Goal: Task Accomplishment & Management: Use online tool/utility

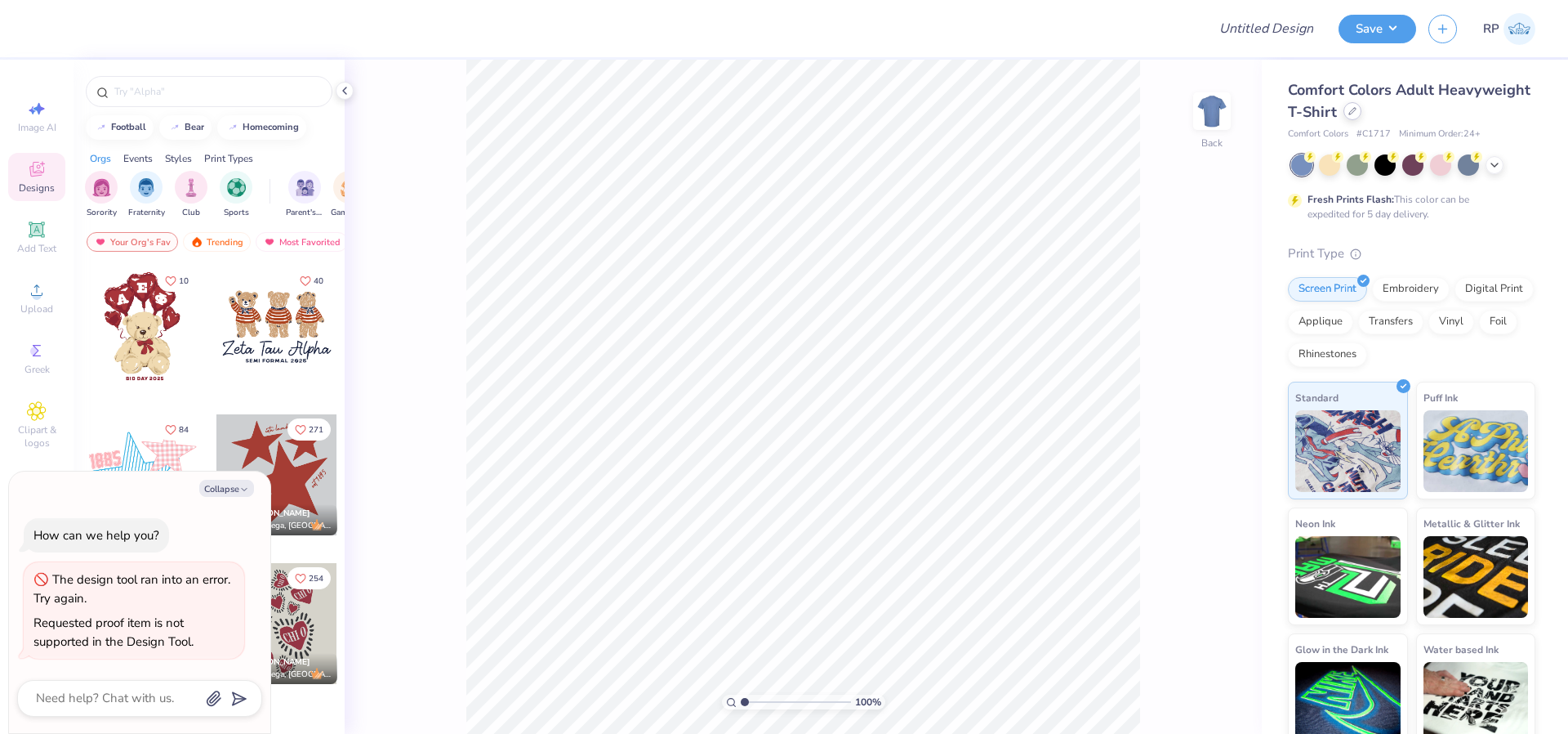
click at [1357, 113] on icon at bounding box center [1352, 111] width 8 height 8
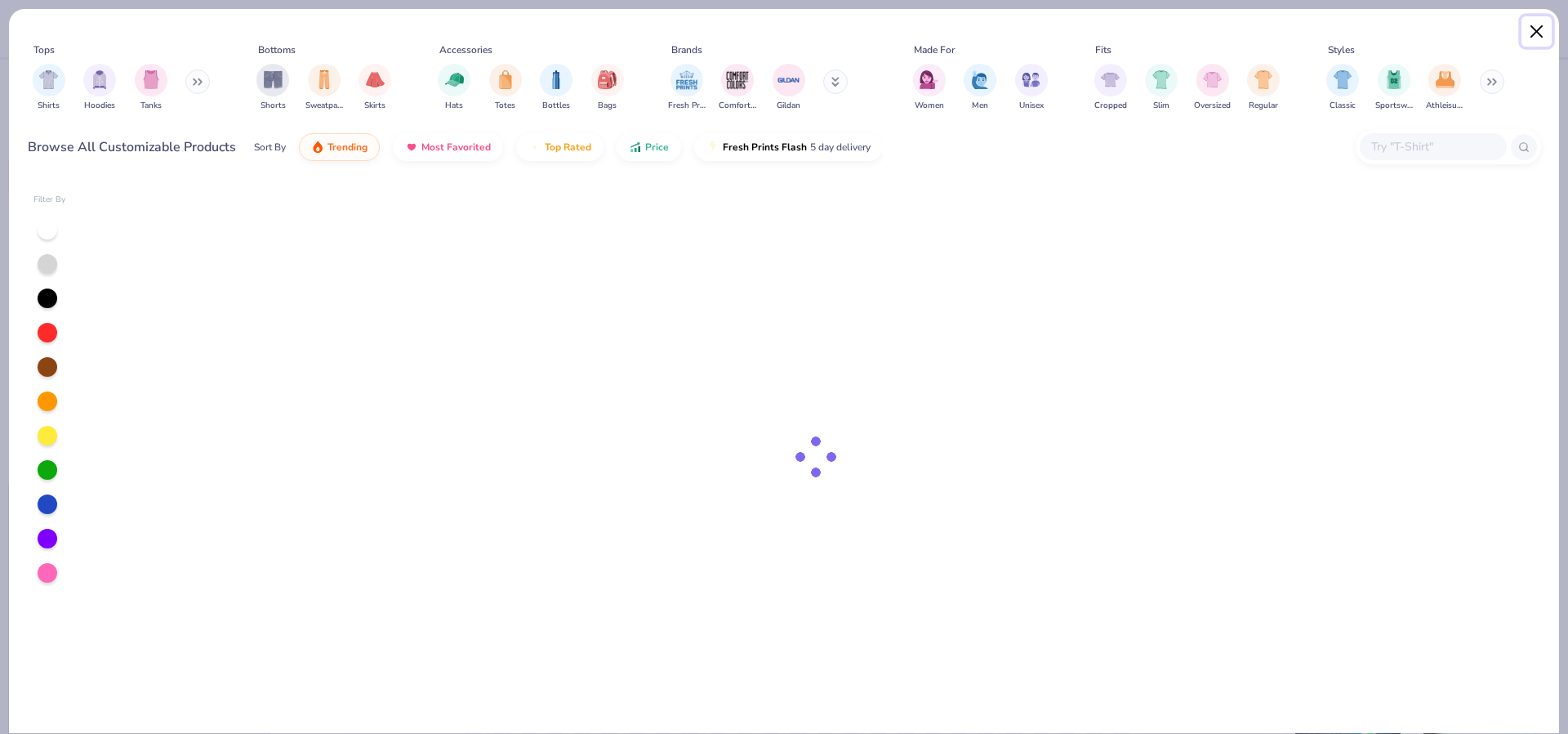
click at [1536, 33] on button "Close" at bounding box center [1537, 31] width 31 height 31
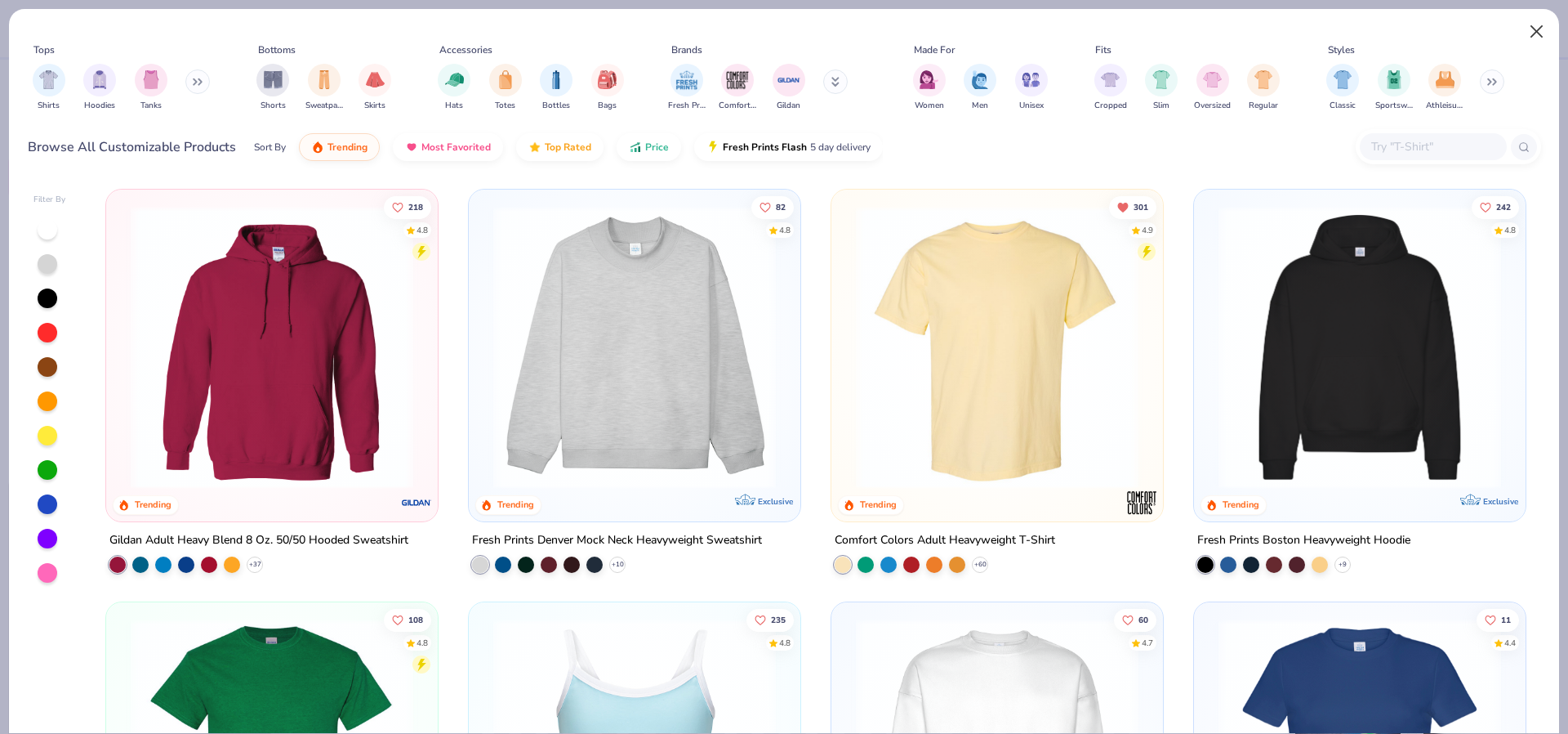
type textarea "x"
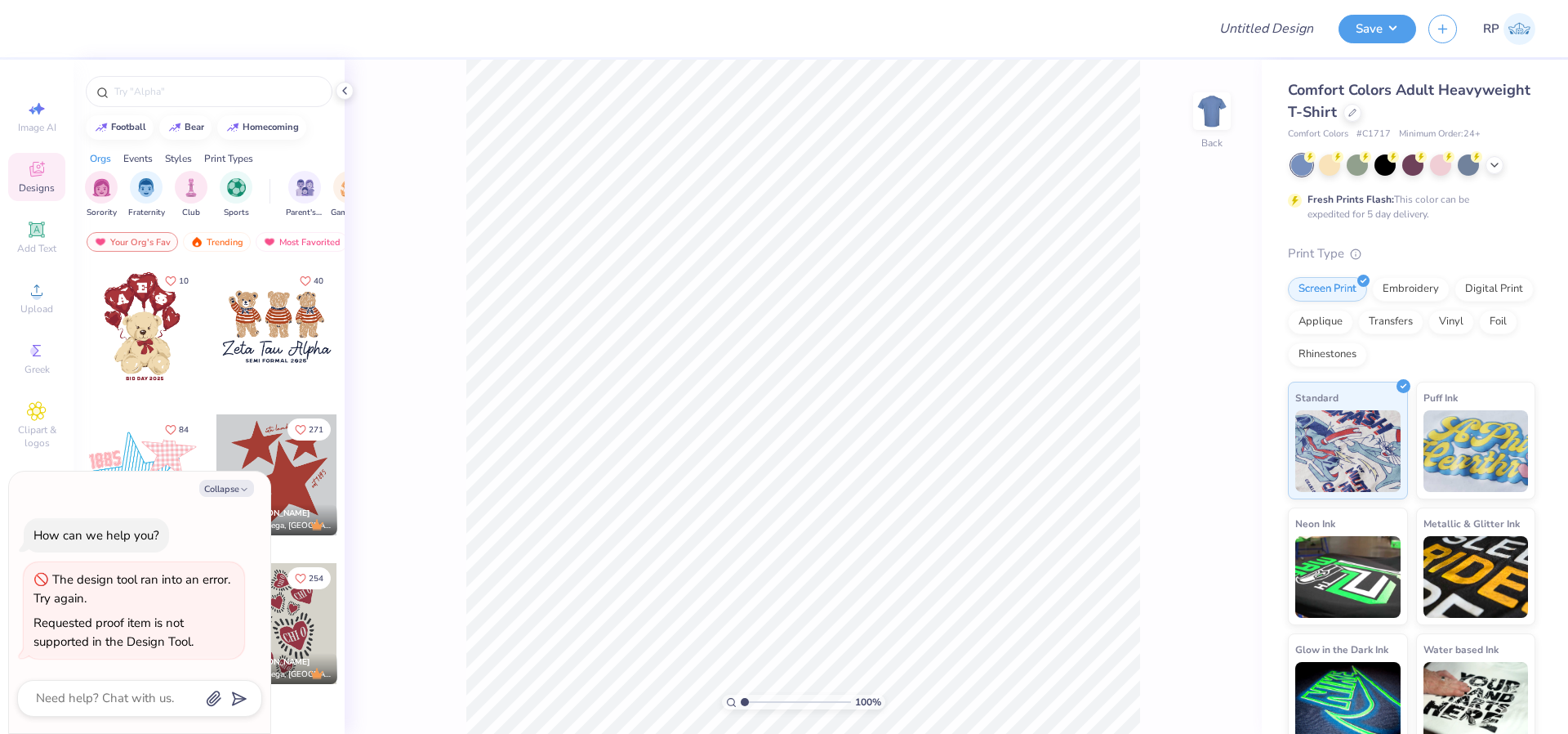
click at [1362, 111] on div at bounding box center [1353, 113] width 18 height 18
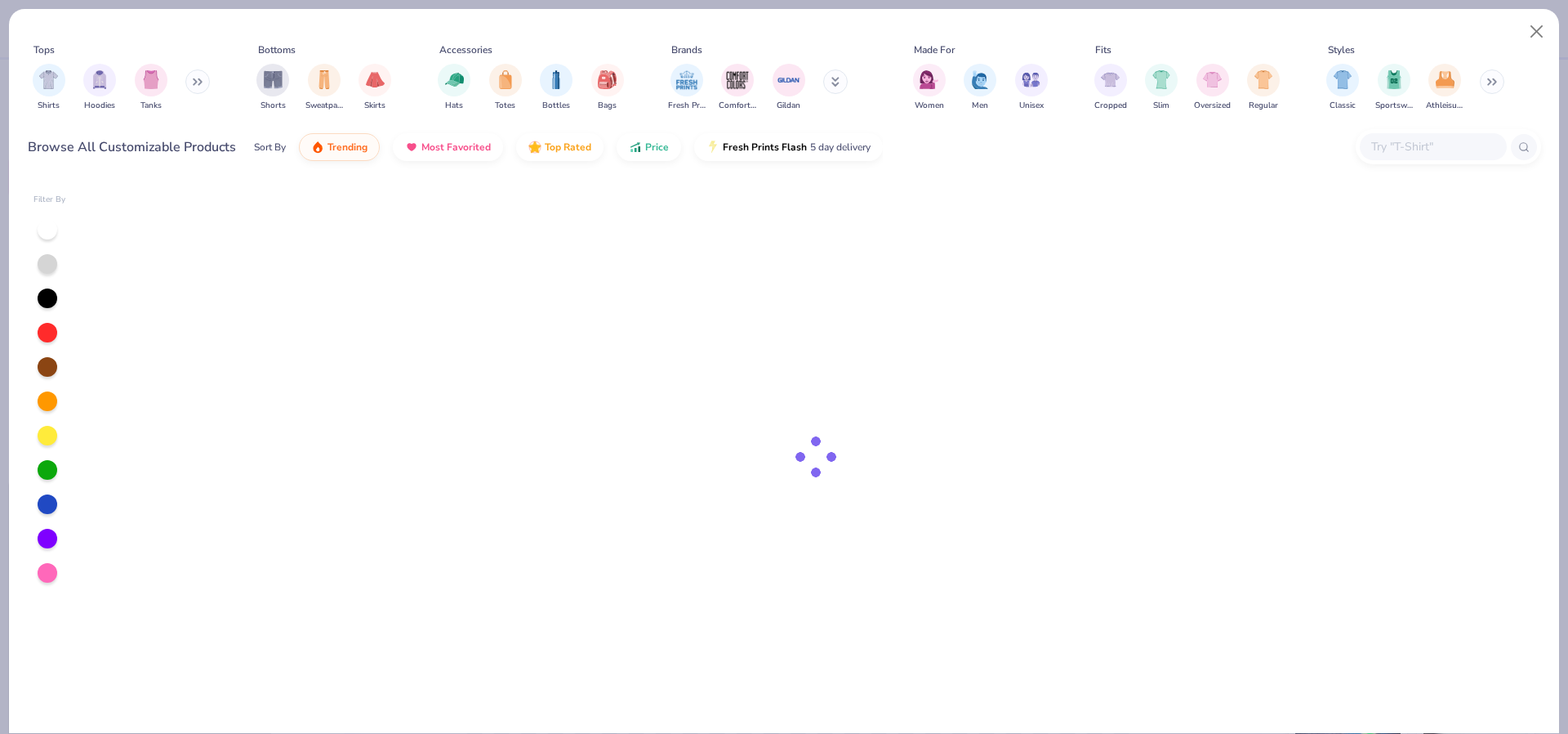
type textarea "x"
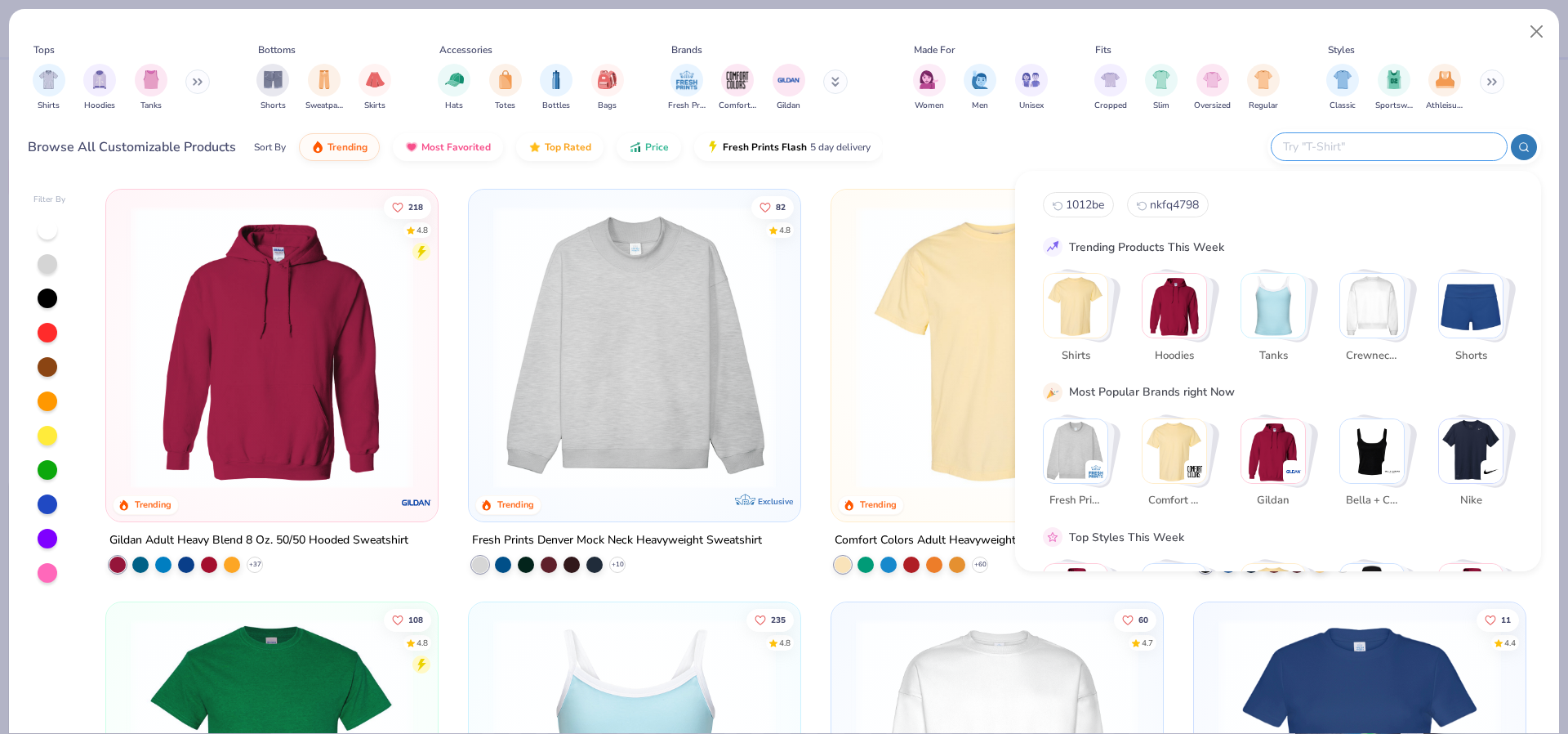
click at [1422, 151] on input "text" at bounding box center [1389, 146] width 214 height 19
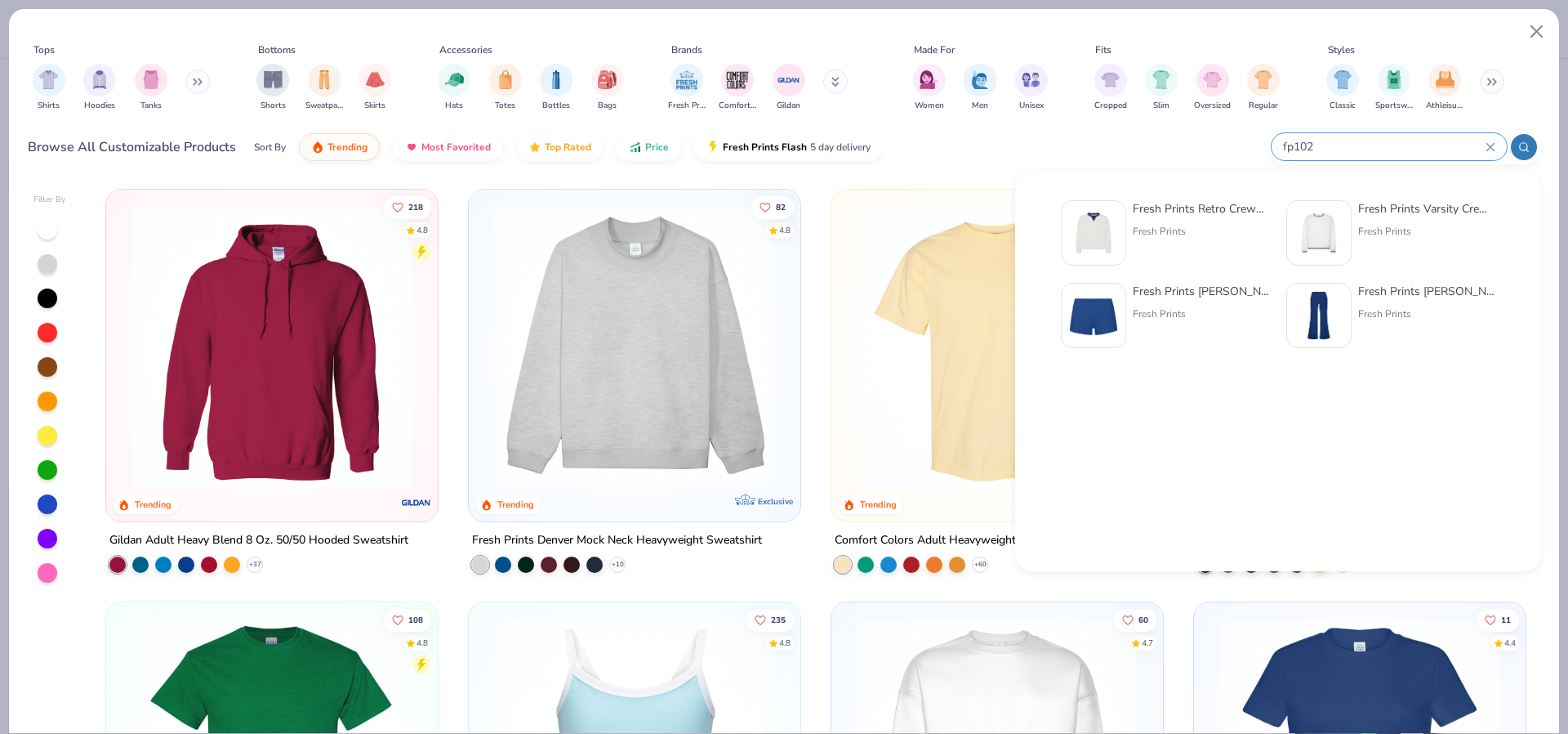
type input "fp102"
click at [1186, 212] on div "Fresh Prints Retro Crewneck" at bounding box center [1201, 208] width 137 height 17
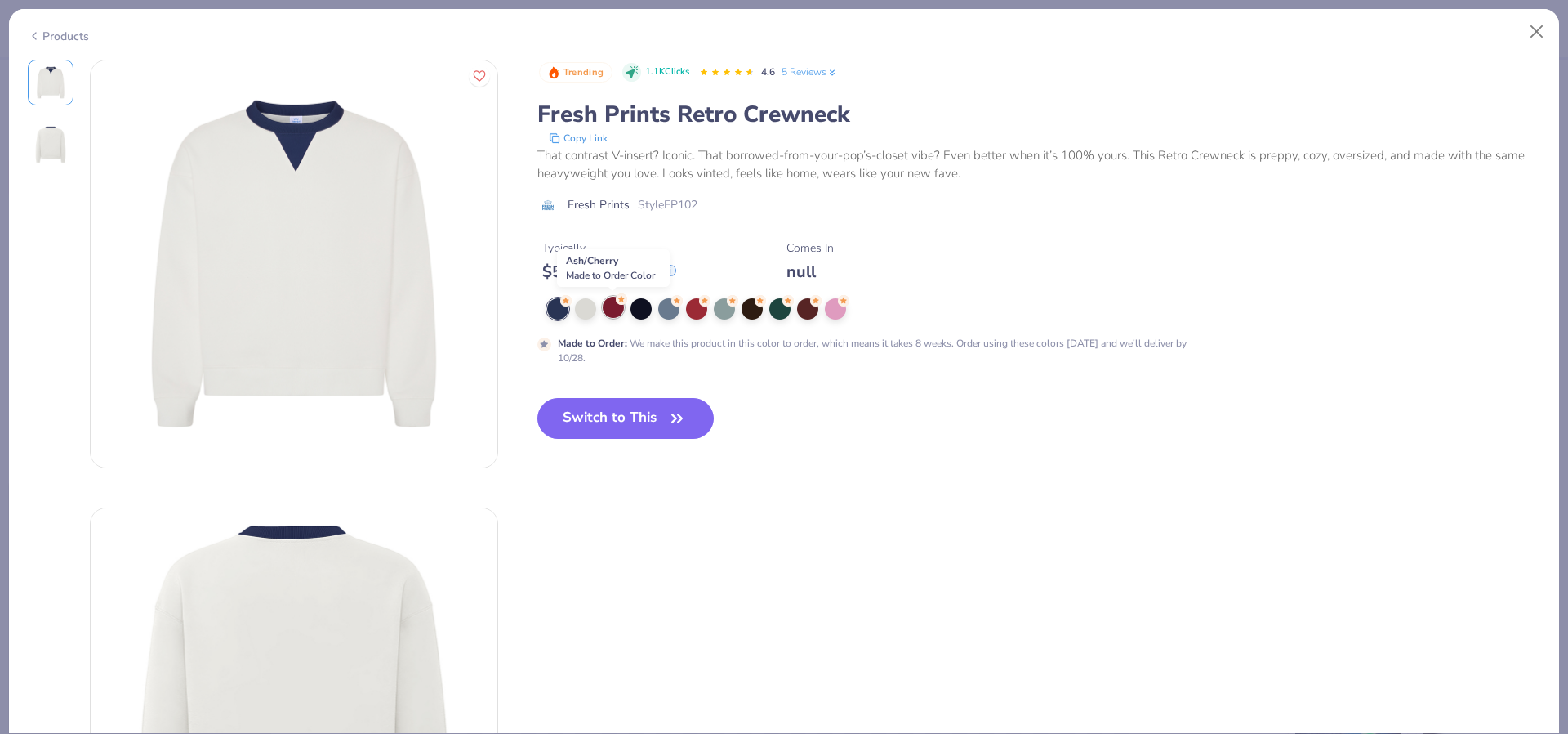
click at [607, 309] on div at bounding box center [614, 308] width 21 height 21
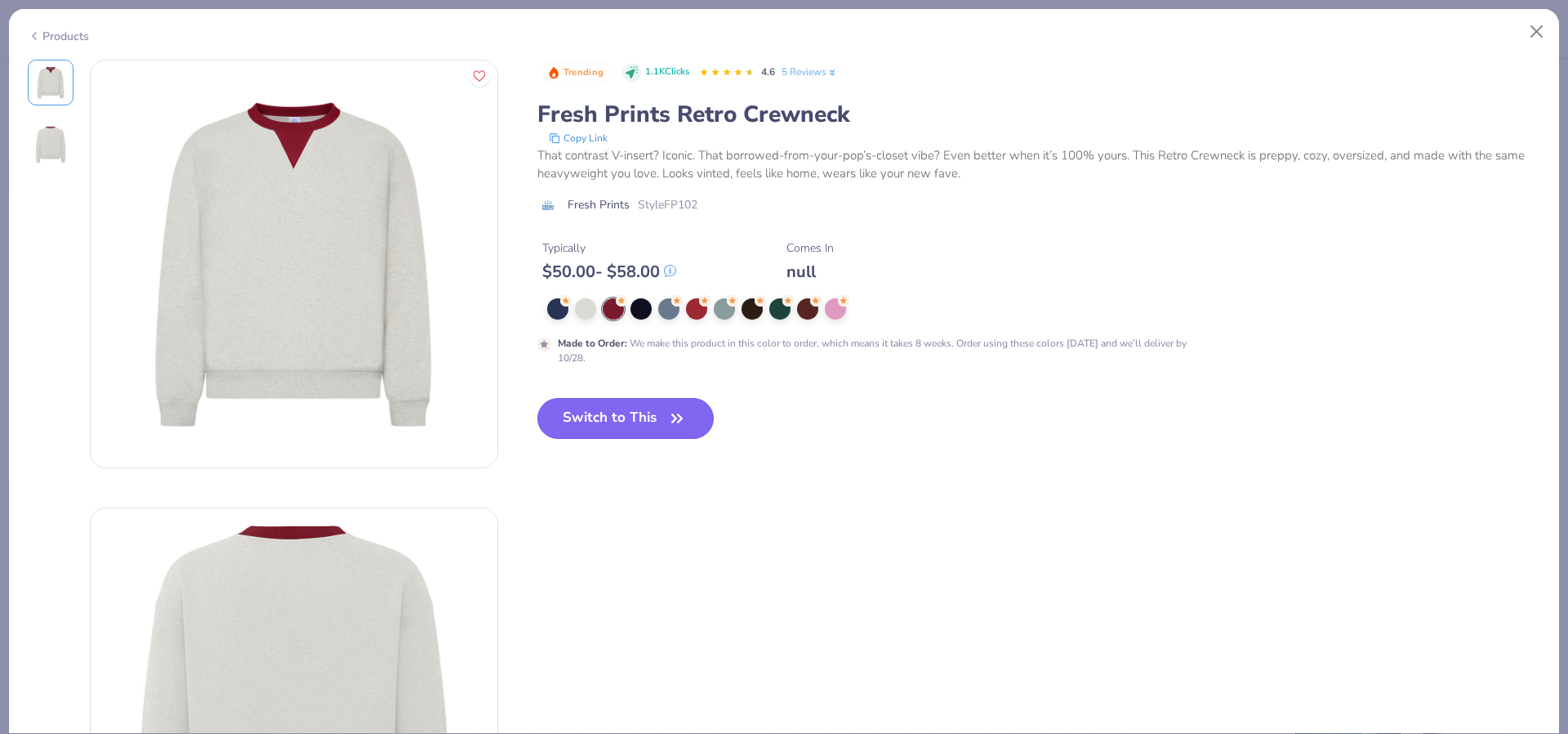
click at [670, 428] on icon "button" at bounding box center [678, 418] width 23 height 23
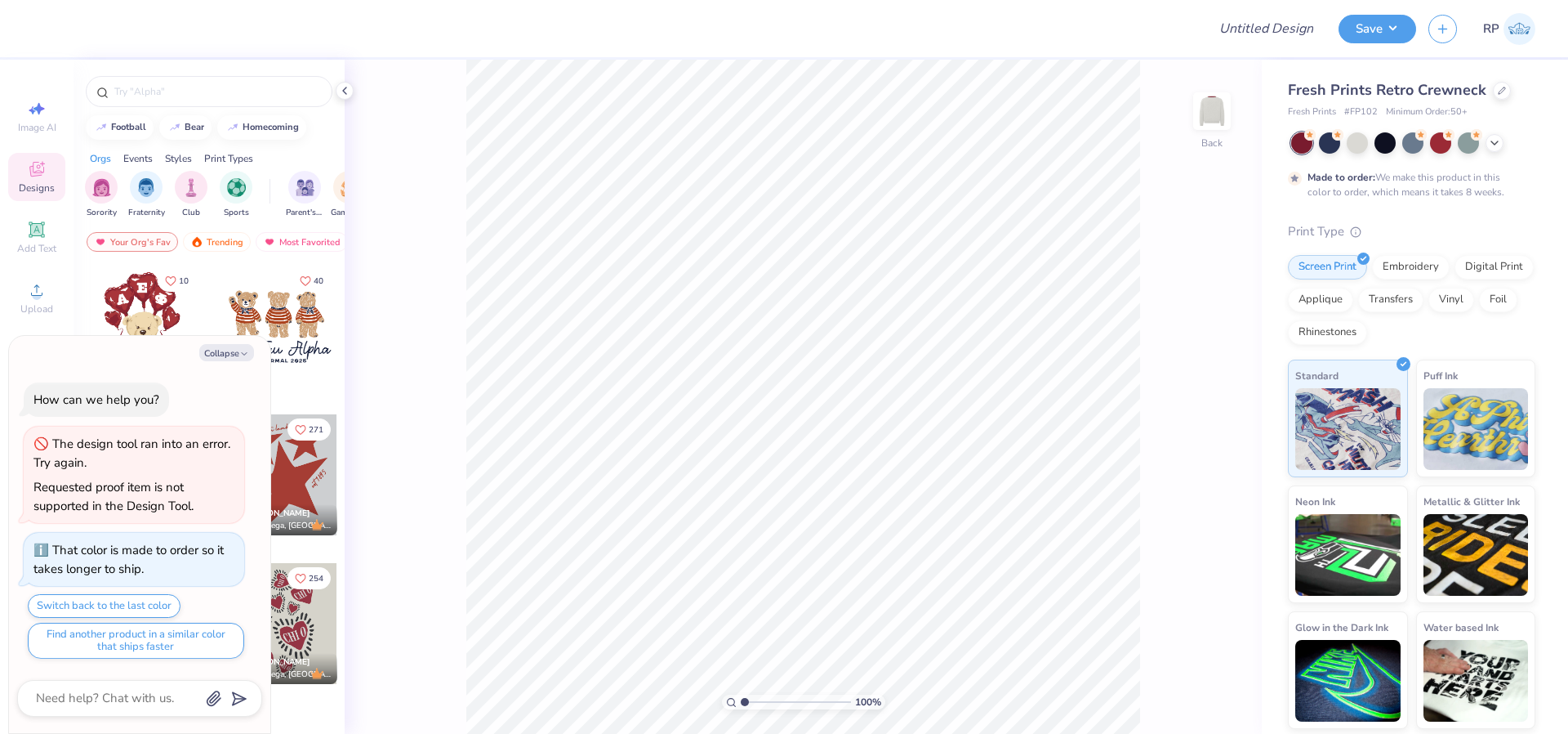
type textarea "x"
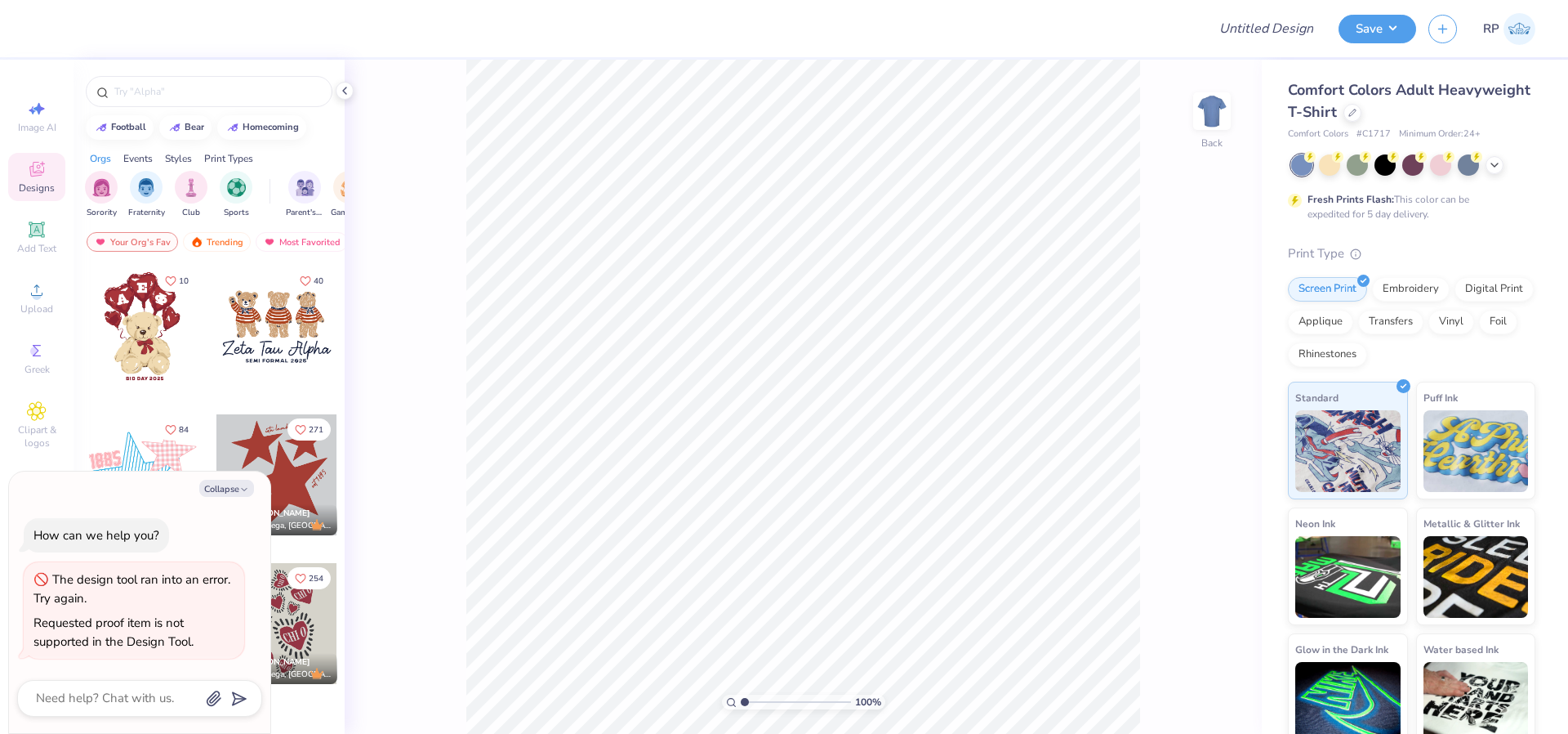
type textarea "x"
drag, startPoint x: 75, startPoint y: 648, endPoint x: 187, endPoint y: 658, distance: 112.4
click at [183, 657] on div "The design tool ran into an error. Try again. Requested proof item is not suppo…" at bounding box center [134, 610] width 221 height 97
click at [220, 669] on div "How can we help you? The design tool ran into an error. Try again. Requested pr…" at bounding box center [139, 589] width 245 height 168
click at [208, 627] on div "Requested proof item is not supported in the Design Tool." at bounding box center [134, 631] width 201 height 36
